Goal: Task Accomplishment & Management: Complete application form

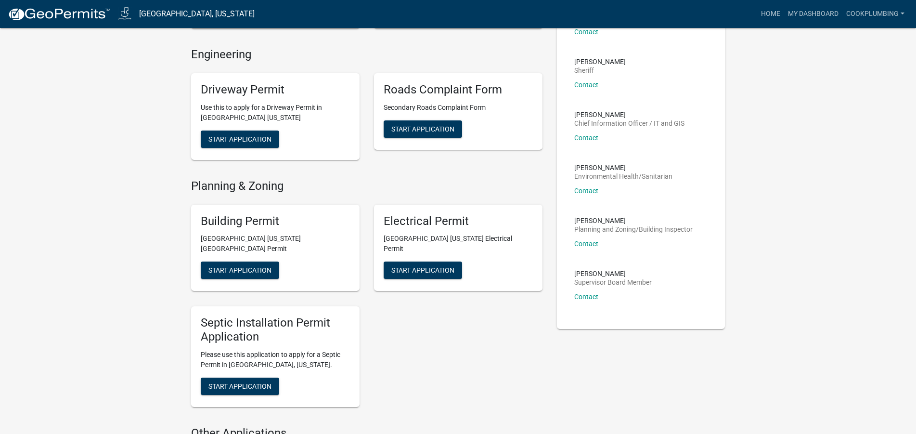
scroll to position [246, 0]
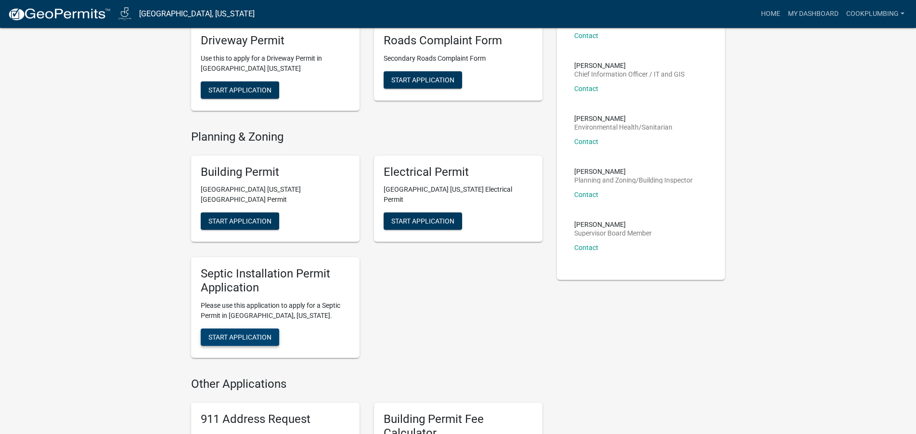
click at [227, 331] on button "Start Application" at bounding box center [240, 336] width 78 height 17
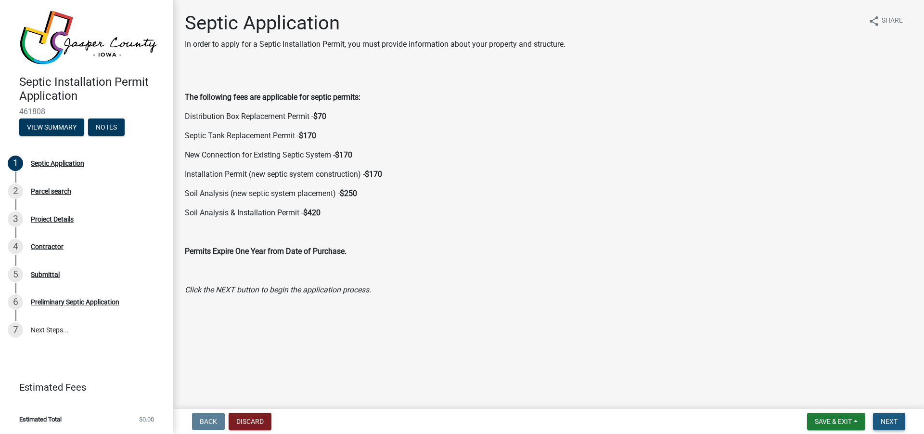
click at [889, 425] on span "Next" at bounding box center [889, 421] width 17 height 8
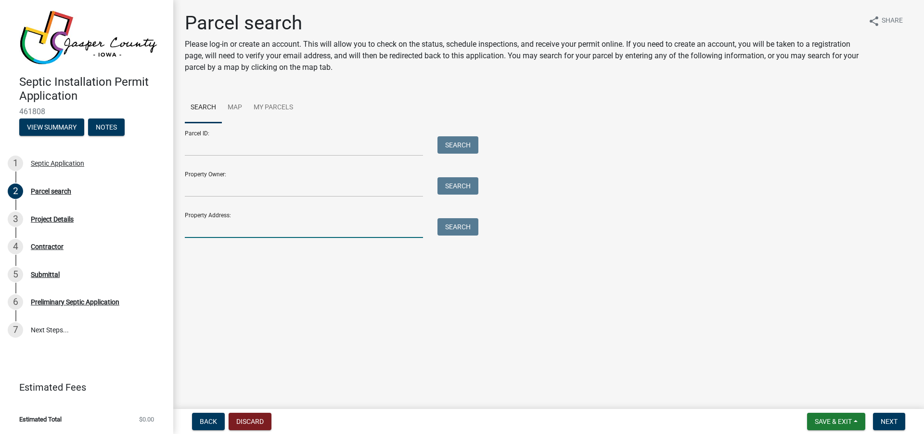
click at [233, 232] on input "Property Address:" at bounding box center [304, 228] width 238 height 20
type input "[STREET_ADDRESS]"
click at [473, 232] on button "Search" at bounding box center [458, 226] width 41 height 17
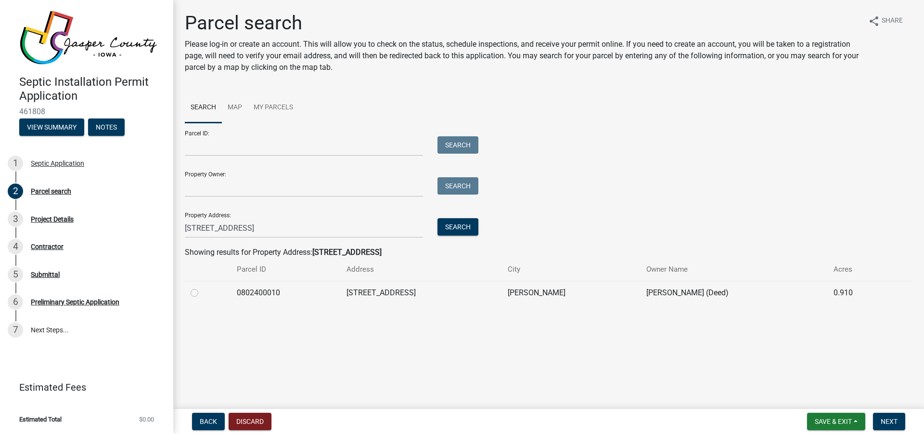
click at [202, 287] on label at bounding box center [202, 287] width 0 height 0
click at [202, 293] on input "radio" at bounding box center [205, 290] width 6 height 6
radio input "true"
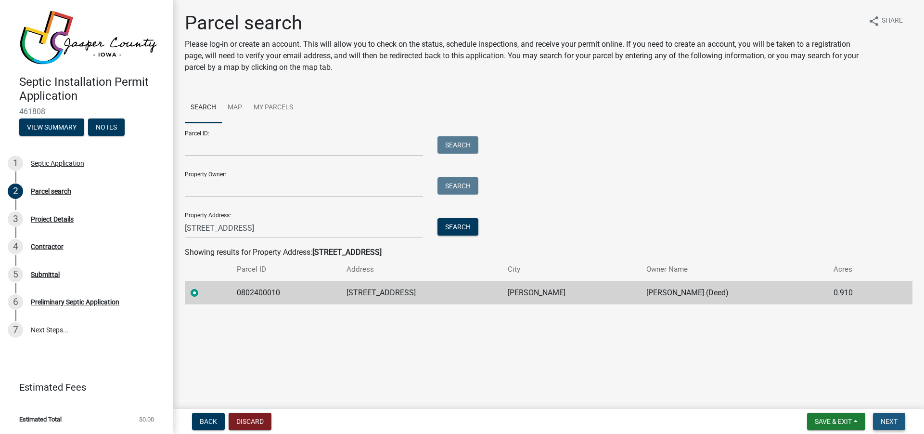
click at [886, 420] on span "Next" at bounding box center [889, 421] width 17 height 8
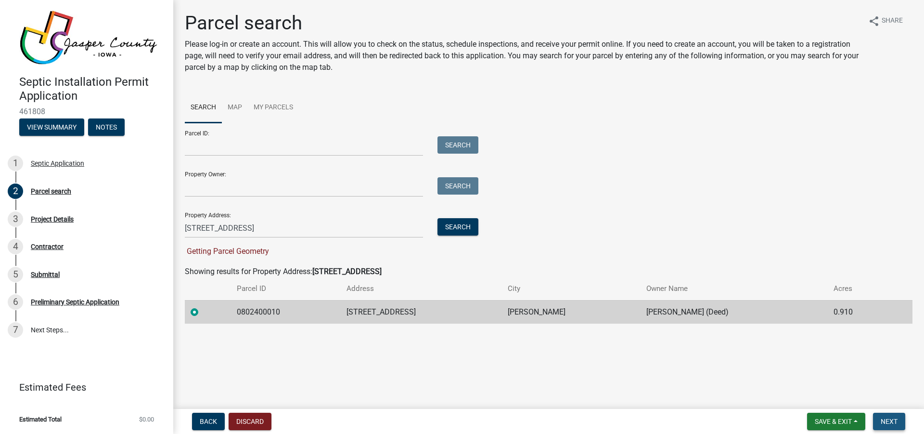
click at [897, 419] on span "Next" at bounding box center [889, 421] width 17 height 8
drag, startPoint x: 191, startPoint y: 311, endPoint x: 201, endPoint y: 313, distance: 10.3
click at [202, 306] on label at bounding box center [202, 306] width 0 height 0
click at [889, 425] on span "Next" at bounding box center [889, 421] width 17 height 8
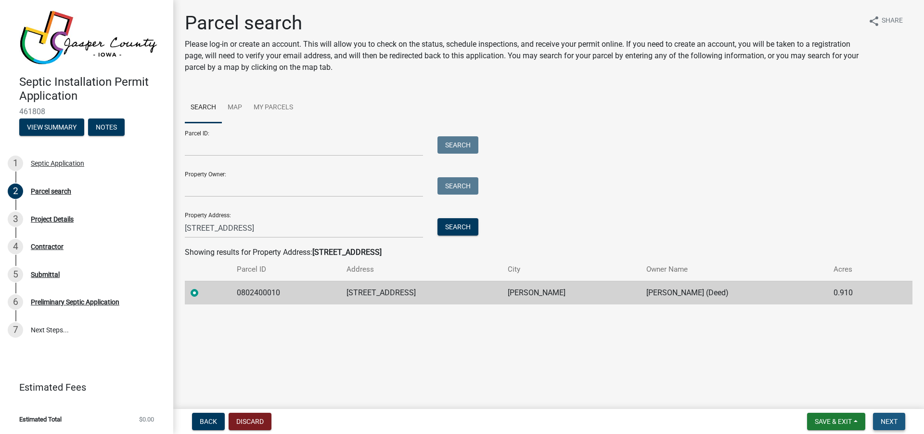
click at [885, 422] on span "Next" at bounding box center [889, 421] width 17 height 8
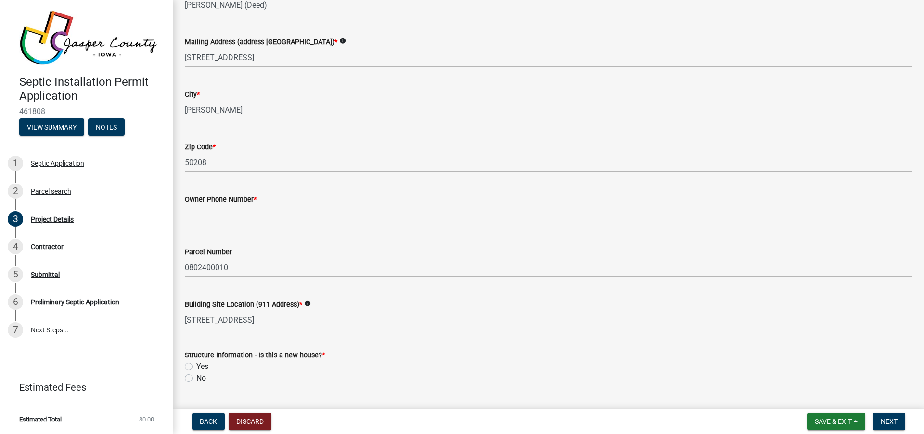
scroll to position [165, 0]
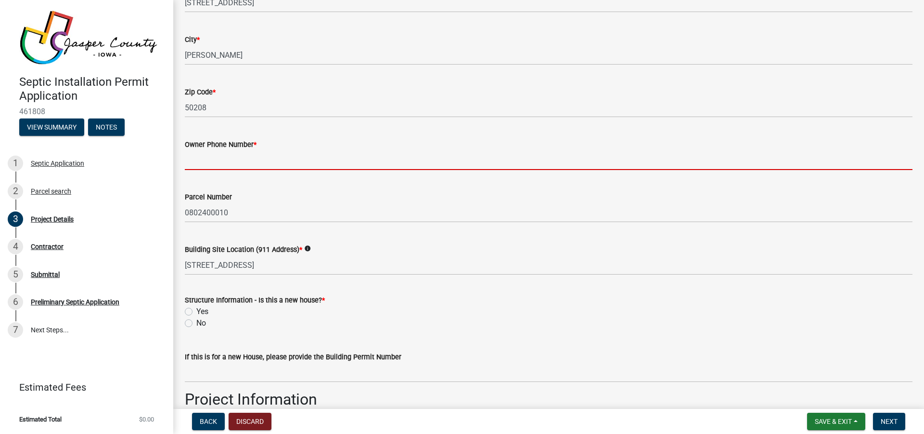
click at [243, 162] on input "Owner Phone Number *" at bounding box center [549, 160] width 728 height 20
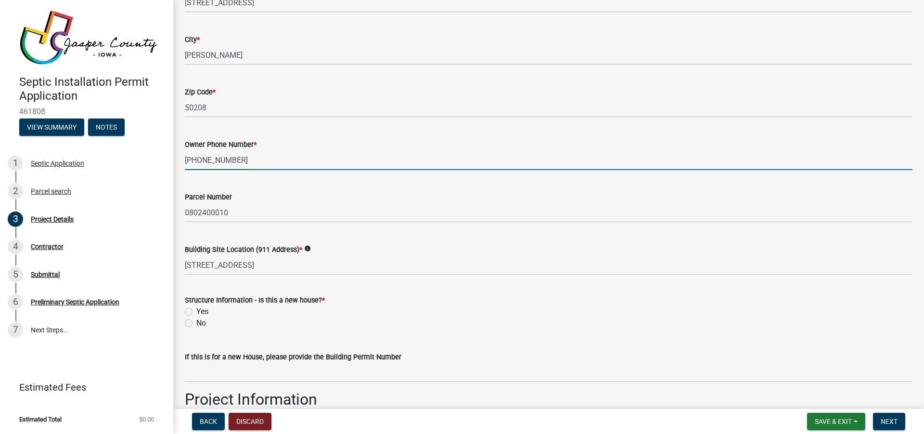
scroll to position [274, 0]
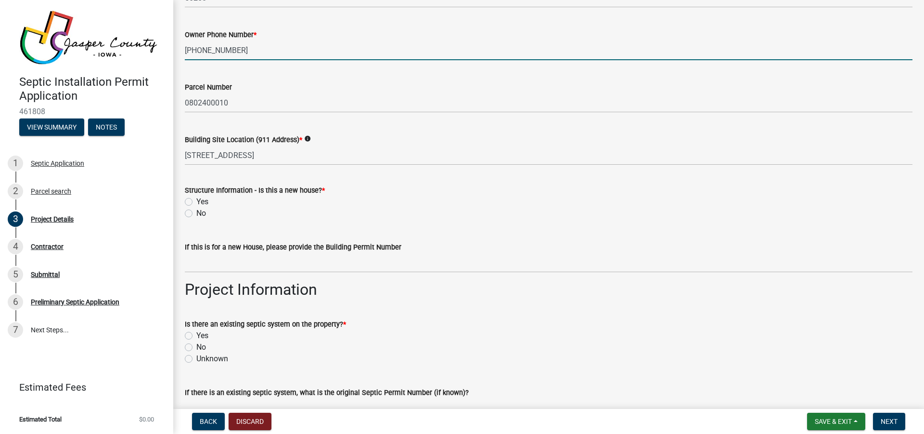
type input "[PHONE_NUMBER]"
click at [196, 214] on label "No" at bounding box center [201, 213] width 10 height 12
click at [196, 214] on input "No" at bounding box center [199, 210] width 6 height 6
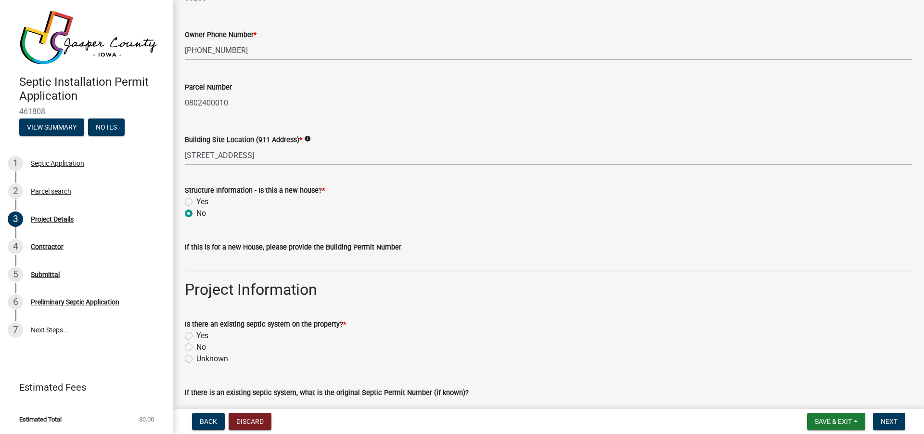
radio input "true"
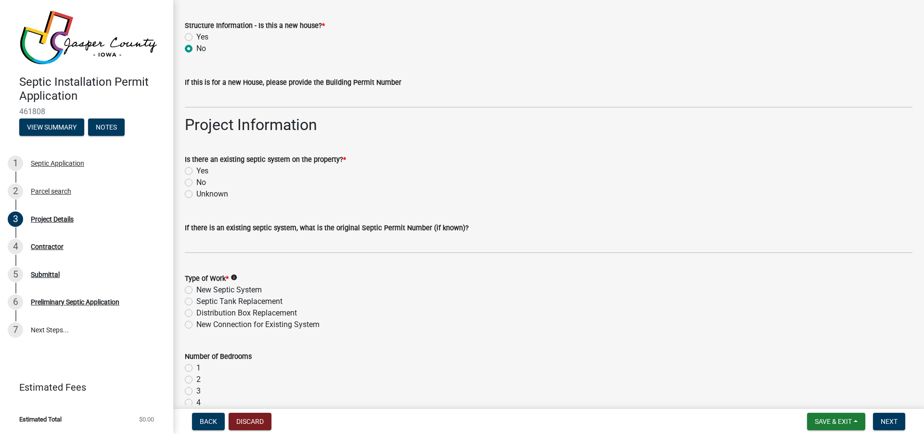
click at [196, 170] on label "Yes" at bounding box center [202, 171] width 12 height 12
click at [196, 170] on input "Yes" at bounding box center [199, 168] width 6 height 6
radio input "true"
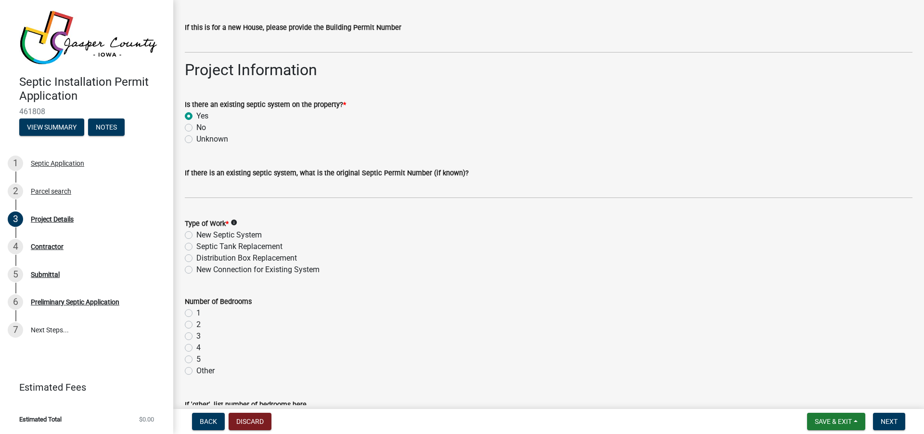
scroll to position [604, 0]
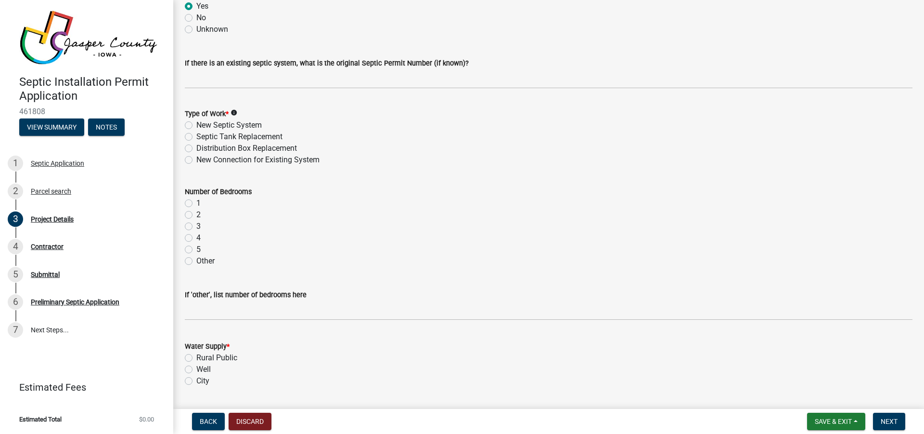
click at [196, 137] on label "Septic Tank Replacement" at bounding box center [239, 137] width 86 height 12
click at [196, 137] on input "Septic Tank Replacement" at bounding box center [199, 134] width 6 height 6
radio input "true"
click at [196, 148] on label "Distribution Box Replacement" at bounding box center [246, 148] width 101 height 12
click at [196, 148] on input "Distribution Box Replacement" at bounding box center [199, 145] width 6 height 6
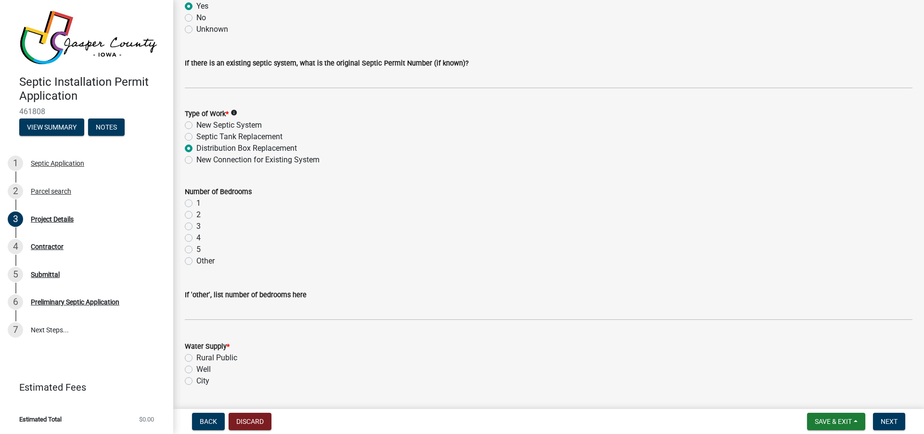
radio input "true"
click at [196, 135] on label "Septic Tank Replacement" at bounding box center [239, 137] width 86 height 12
click at [196, 135] on input "Septic Tank Replacement" at bounding box center [199, 134] width 6 height 6
radio input "true"
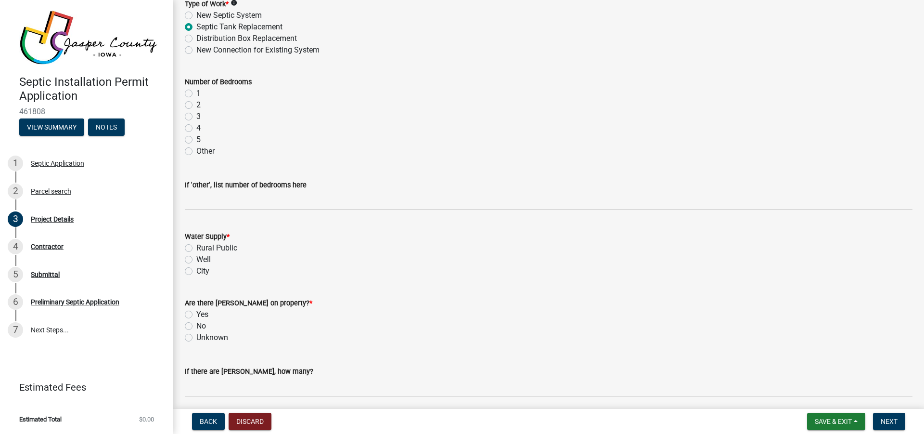
click at [196, 107] on label "2" at bounding box center [198, 105] width 4 height 12
click at [196, 105] on input "2" at bounding box center [199, 102] width 6 height 6
radio input "true"
click at [196, 248] on label "Rural Public" at bounding box center [216, 248] width 41 height 12
click at [196, 248] on input "Rural Public" at bounding box center [199, 245] width 6 height 6
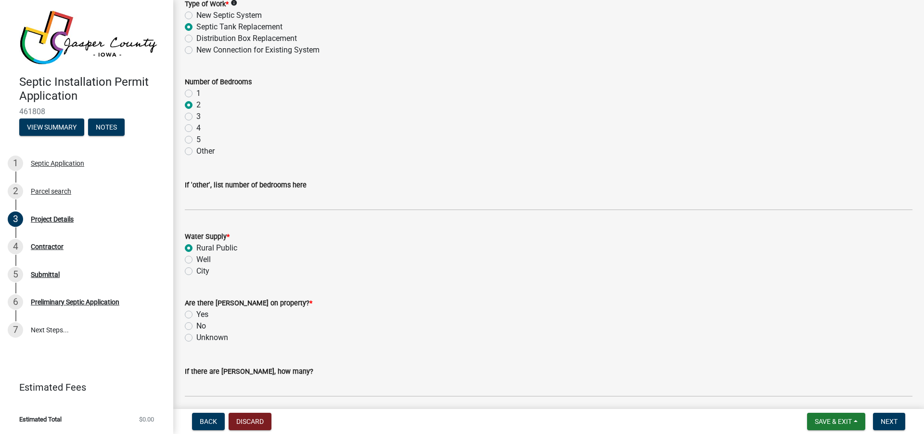
radio input "true"
click at [196, 257] on label "Well" at bounding box center [203, 260] width 14 height 12
click at [196, 257] on input "Well" at bounding box center [199, 257] width 6 height 6
radio input "true"
click at [196, 244] on label "Rural Public" at bounding box center [216, 248] width 41 height 12
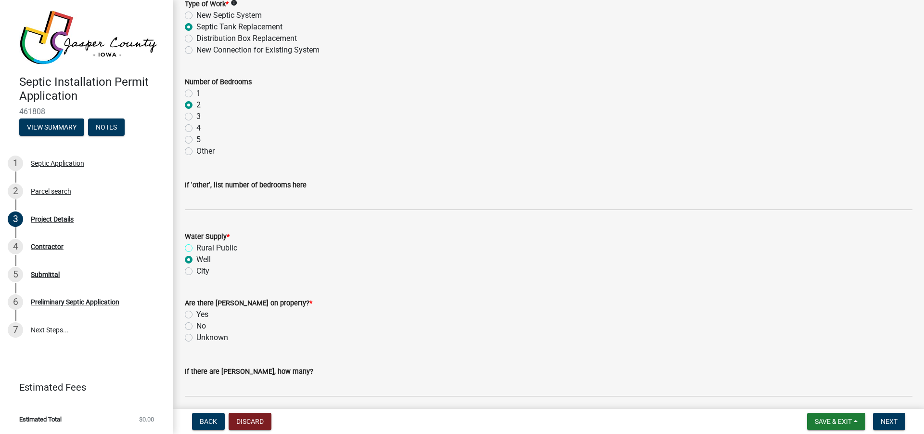
click at [196, 244] on input "Rural Public" at bounding box center [199, 245] width 6 height 6
radio input "true"
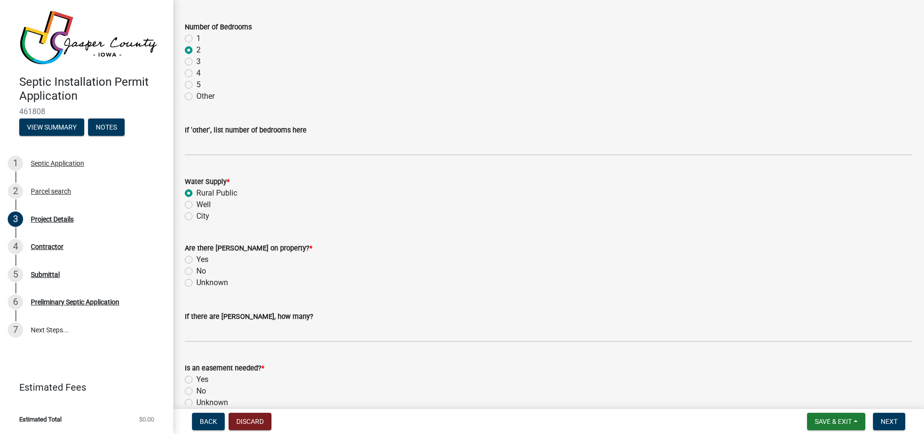
click at [196, 260] on label "Yes" at bounding box center [202, 260] width 12 height 12
click at [196, 260] on input "Yes" at bounding box center [199, 257] width 6 height 6
radio input "true"
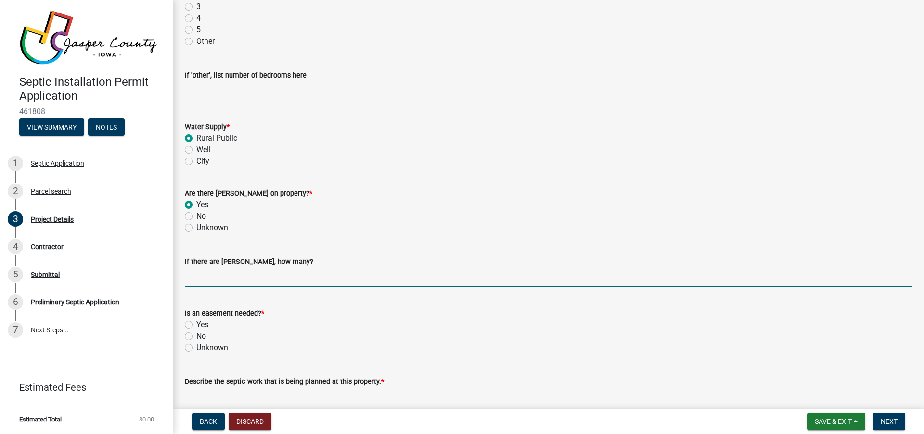
click at [335, 277] on input "text" at bounding box center [549, 277] width 728 height 20
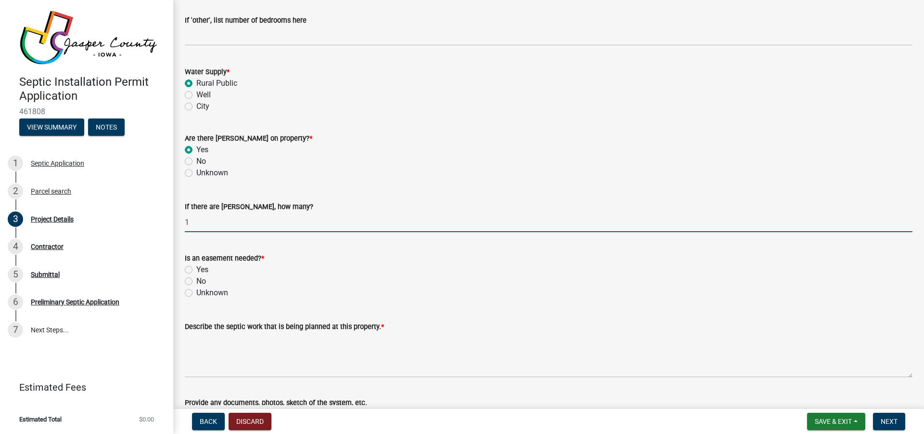
type input "1"
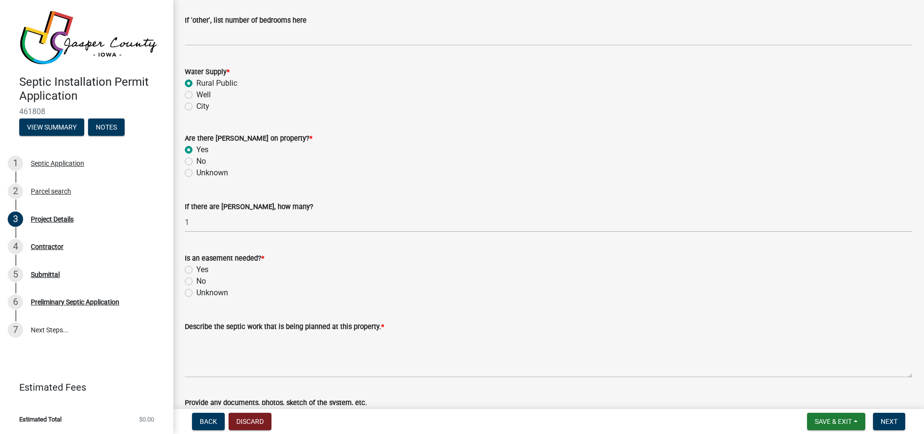
click at [196, 279] on label "No" at bounding box center [201, 281] width 10 height 12
click at [196, 279] on input "No" at bounding box center [199, 278] width 6 height 6
radio input "true"
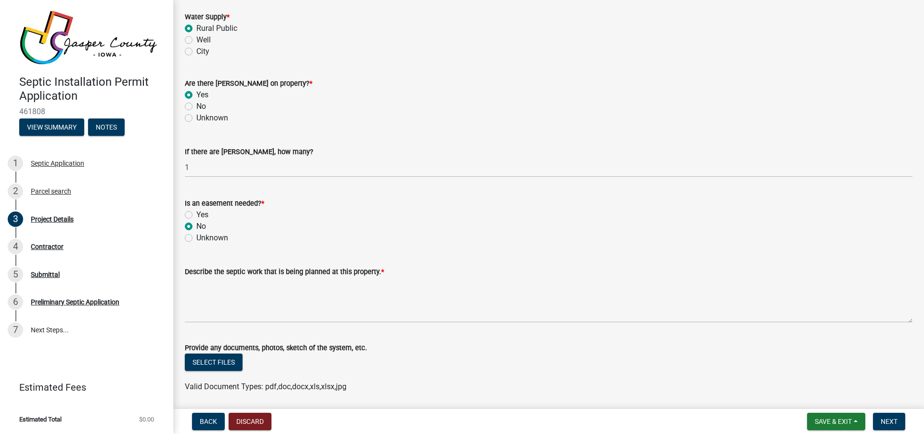
scroll to position [967, 0]
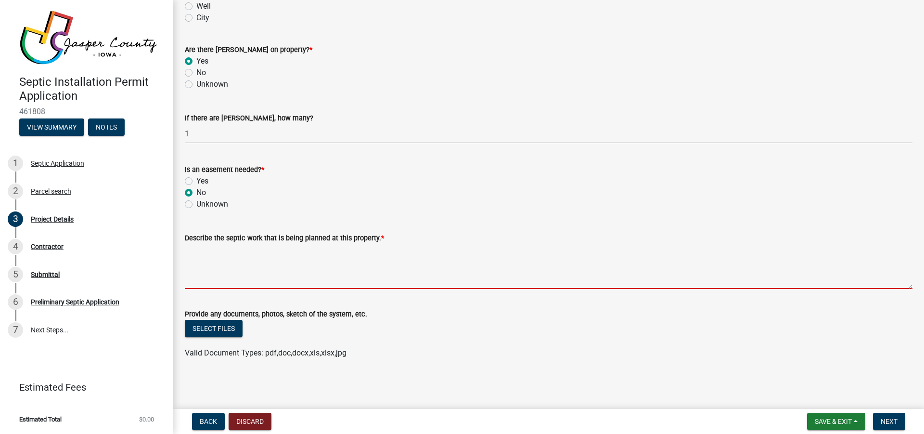
click at [324, 278] on textarea "Describe the septic work that is being planned at this property. *" at bounding box center [549, 266] width 728 height 45
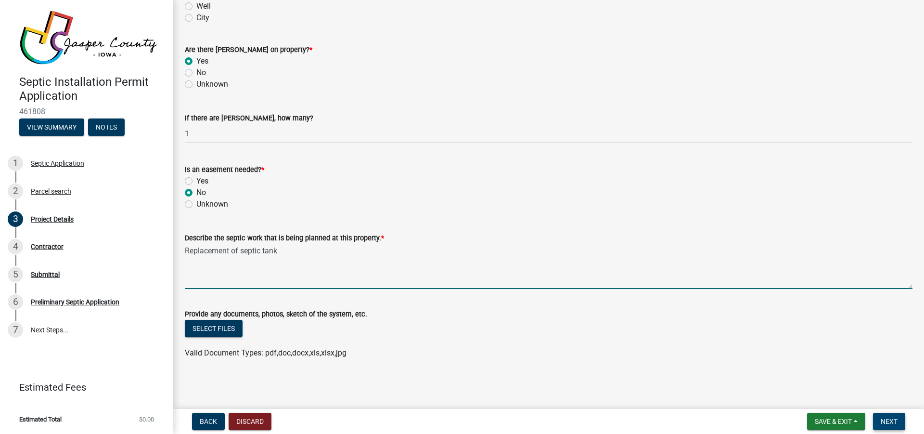
type textarea "Replacement of septic tank"
click at [891, 421] on span "Next" at bounding box center [889, 421] width 17 height 8
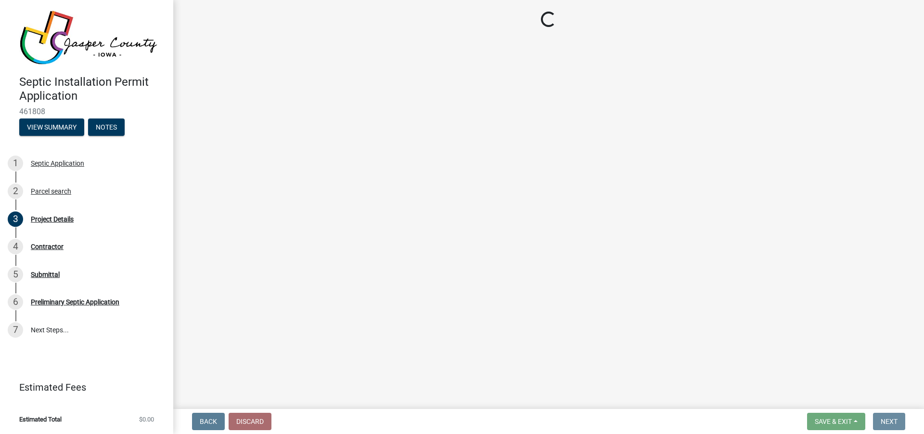
scroll to position [0, 0]
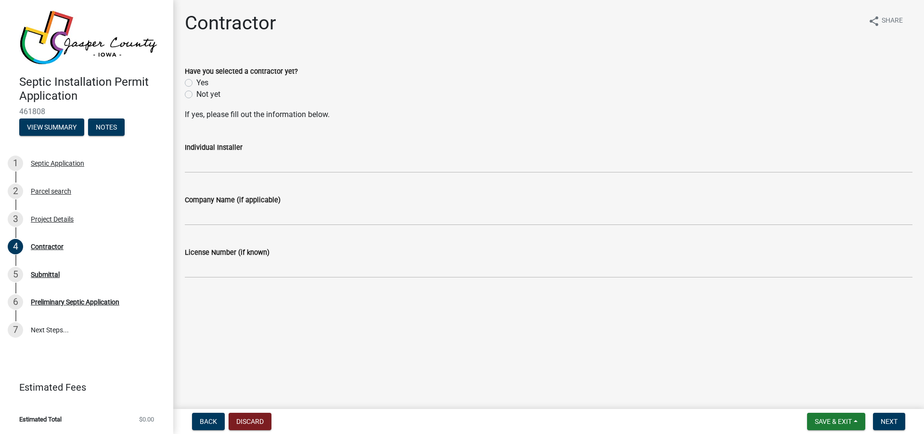
click at [196, 81] on label "Yes" at bounding box center [202, 83] width 12 height 12
click at [196, 81] on input "Yes" at bounding box center [199, 80] width 6 height 6
radio input "true"
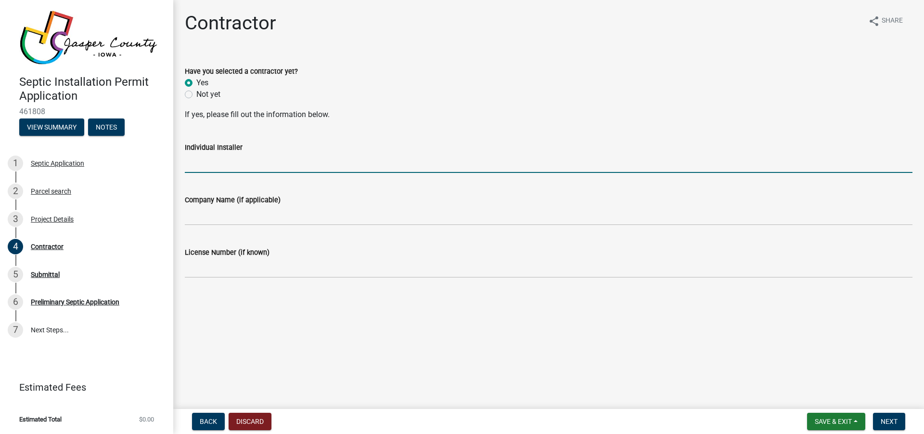
click at [223, 164] on input "Individual Installer" at bounding box center [549, 163] width 728 height 20
type input "[PERSON_NAME]"
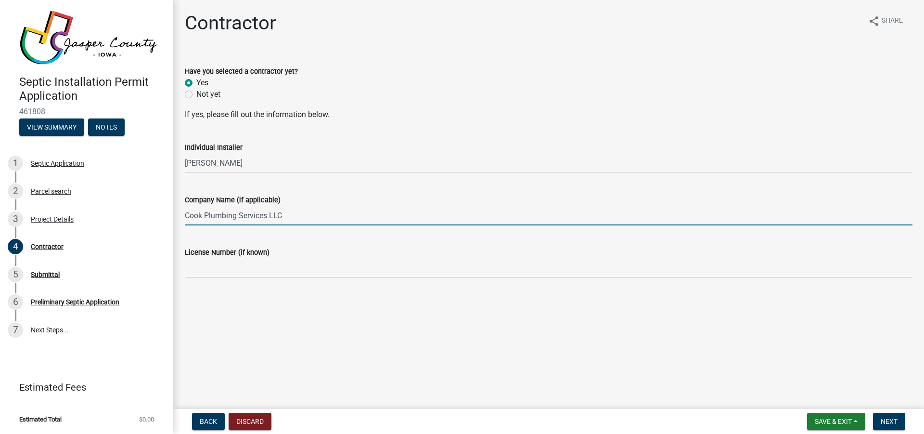
type input "Cook Plumbing Services LLC"
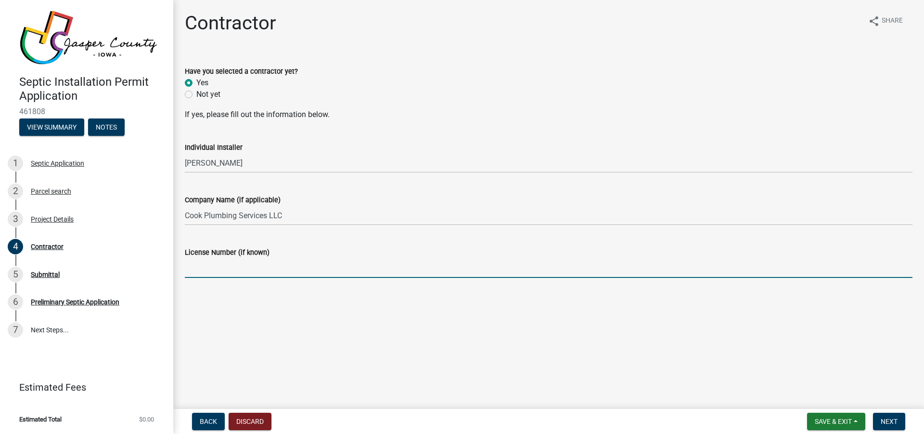
click at [247, 273] on input "License Number (if known)" at bounding box center [549, 268] width 728 height 20
type input "510935"
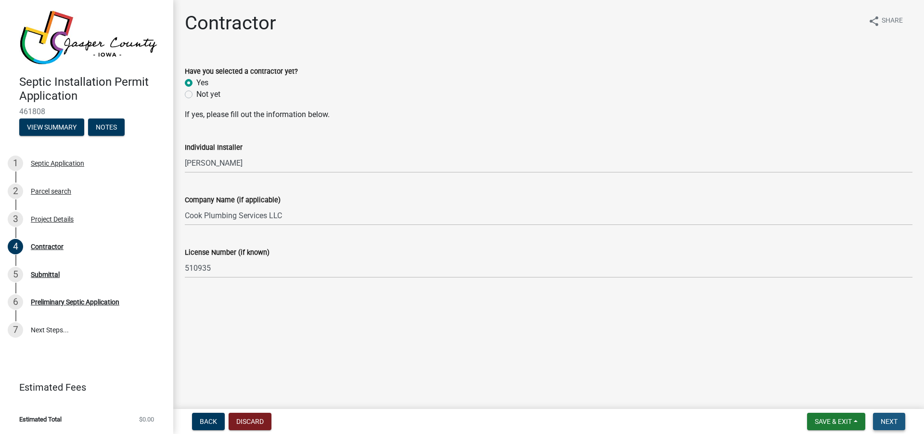
click at [892, 426] on button "Next" at bounding box center [889, 421] width 32 height 17
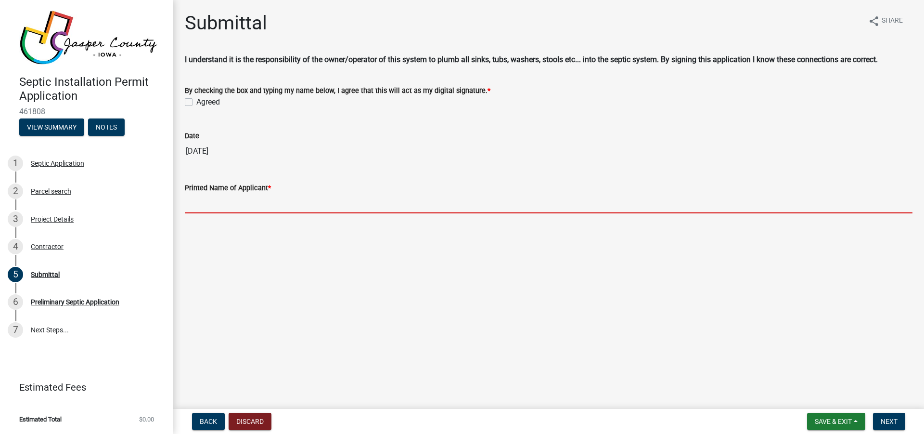
click at [228, 213] on input "Printed Name of Applicant *" at bounding box center [549, 204] width 728 height 20
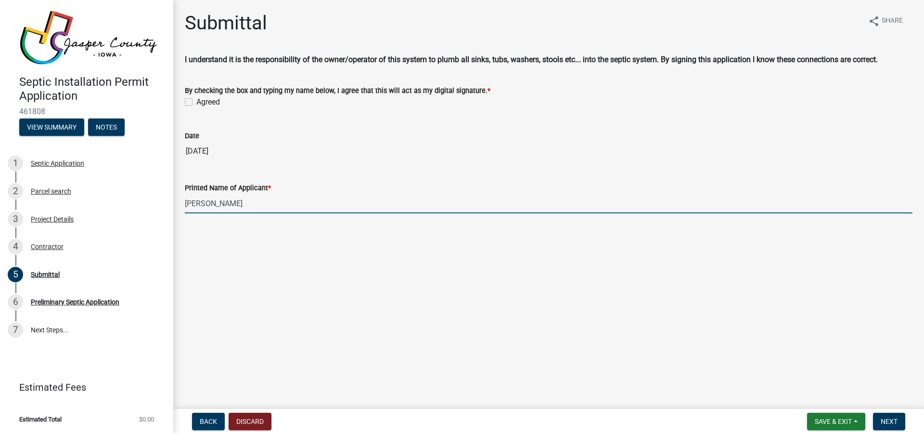
type input "[PERSON_NAME]"
click at [193, 108] on div "Agreed" at bounding box center [549, 102] width 728 height 12
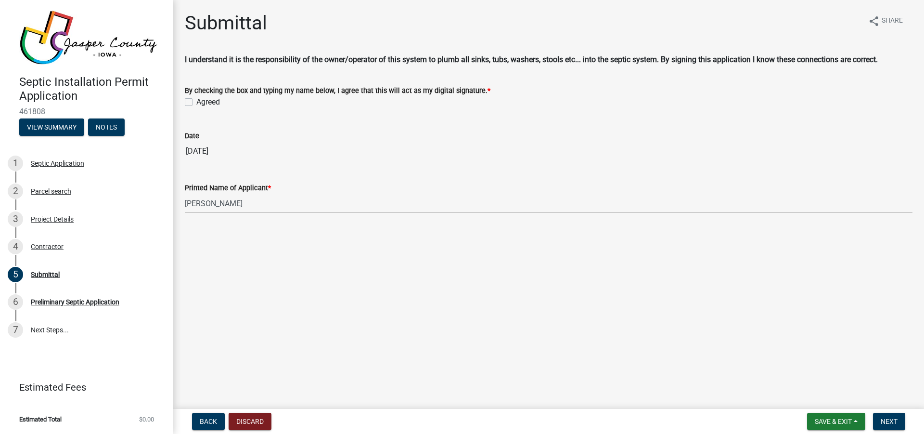
click at [196, 108] on label "Agreed" at bounding box center [208, 102] width 24 height 12
click at [196, 103] on input "Agreed" at bounding box center [199, 99] width 6 height 6
checkbox input "true"
click at [892, 425] on span "Next" at bounding box center [889, 421] width 17 height 8
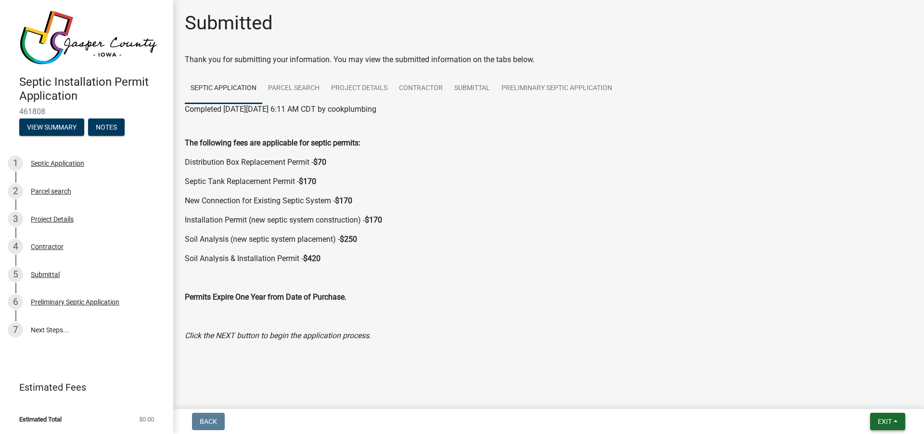
click at [884, 422] on span "Exit" at bounding box center [885, 421] width 14 height 8
